Goal: Register for event/course

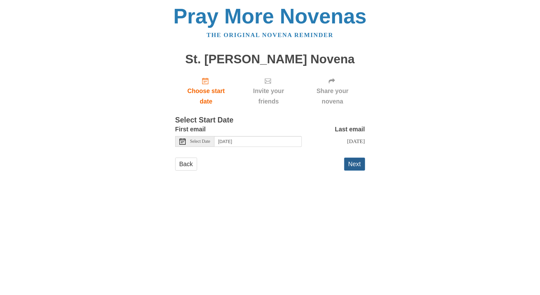
click at [355, 165] on button "Next" at bounding box center [354, 163] width 21 height 13
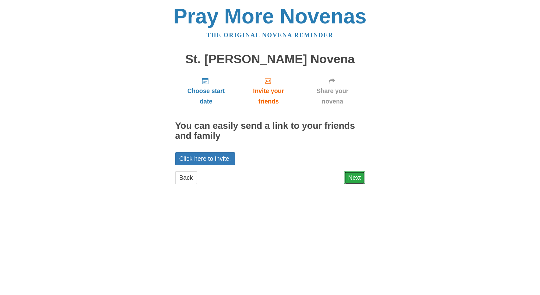
click at [360, 174] on link "Next" at bounding box center [354, 177] width 21 height 13
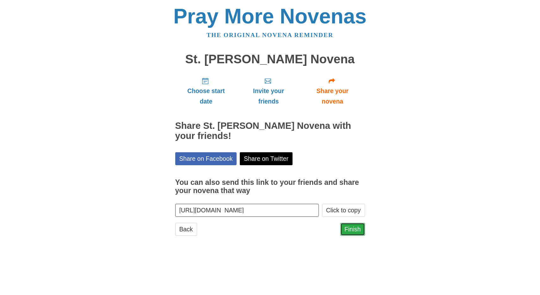
click at [348, 233] on link "Finish" at bounding box center [352, 229] width 25 height 13
